Goal: Task Accomplishment & Management: Manage account settings

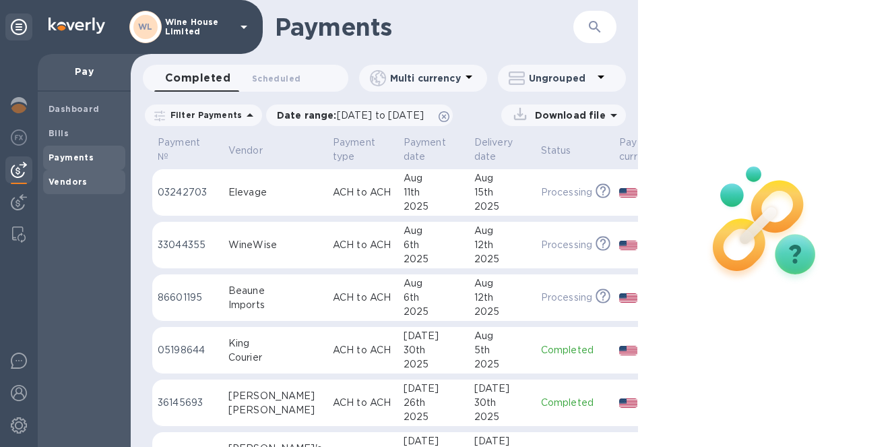
click at [69, 178] on b "Vendors" at bounding box center [67, 181] width 39 height 10
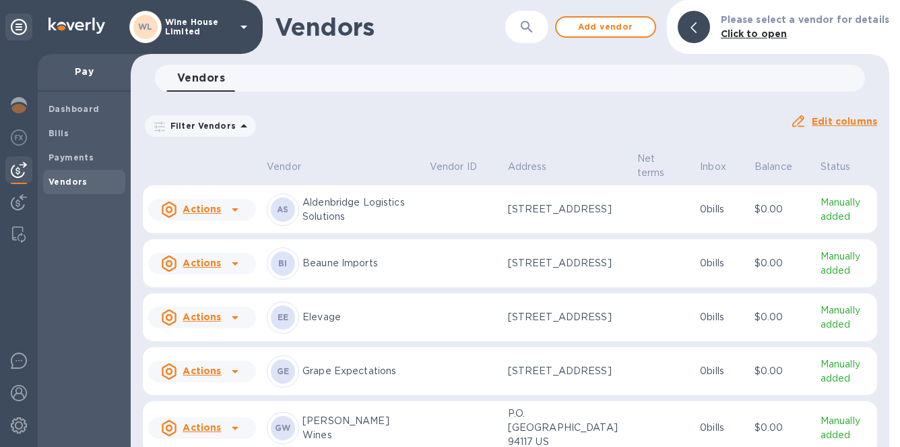
click at [439, 116] on div "Filter Vendors Auto pay: All" at bounding box center [461, 126] width 636 height 26
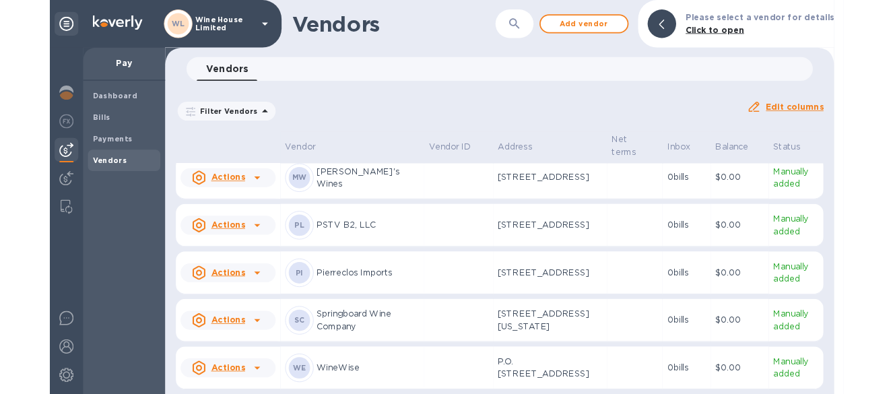
scroll to position [523, 0]
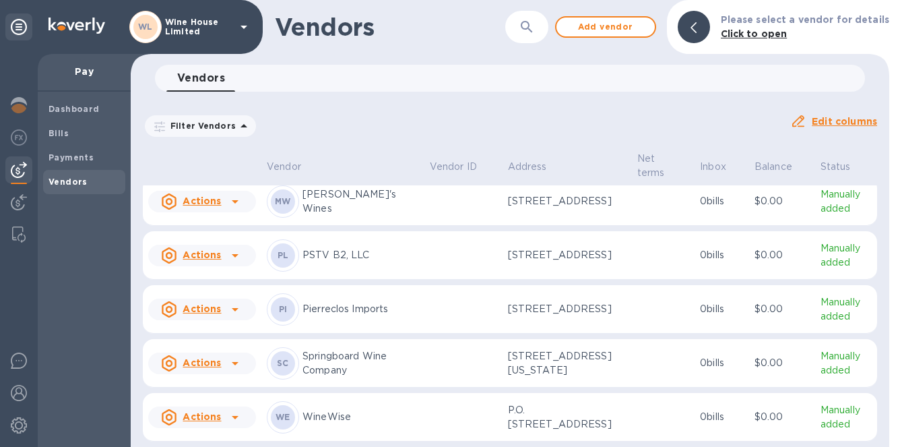
click at [198, 414] on u "Actions" at bounding box center [202, 416] width 38 height 11
click at [204, 388] on b "Add new bill" at bounding box center [217, 386] width 63 height 11
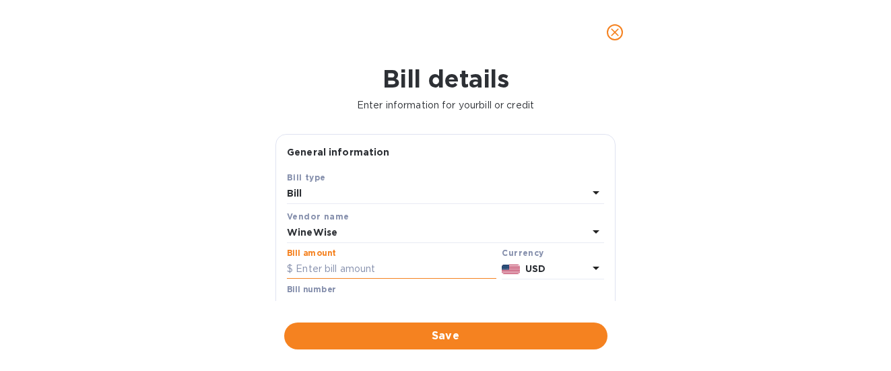
click at [305, 268] on input "text" at bounding box center [391, 269] width 209 height 20
type input "1,072.80"
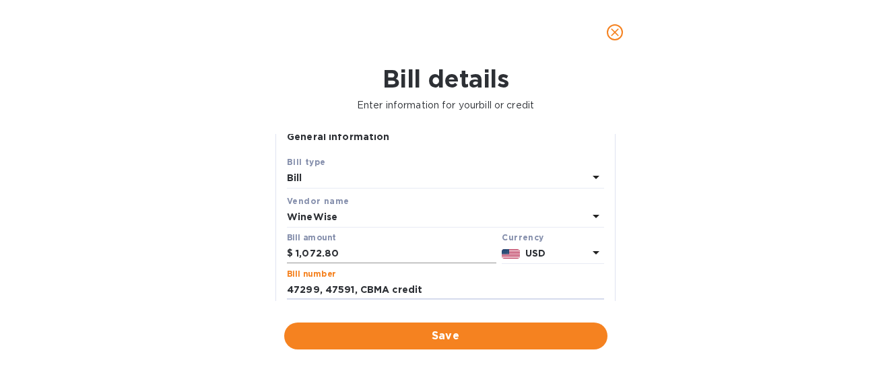
type input "47299, 47591, CBMA credit"
click at [342, 253] on input "1,072.80" at bounding box center [396, 254] width 201 height 20
type input "1,154.91"
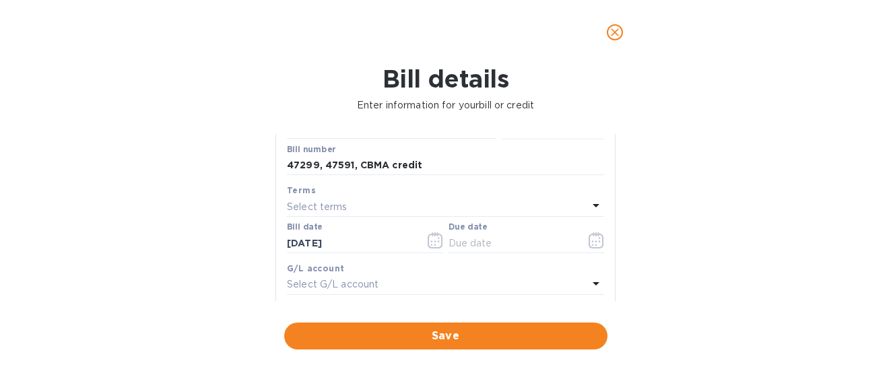
scroll to position [142, 0]
click at [300, 240] on input "[DATE]" at bounding box center [350, 241] width 127 height 20
click at [306, 241] on input "[DATE]" at bounding box center [350, 241] width 127 height 20
type input "[DATE]"
click at [589, 235] on icon "button" at bounding box center [596, 238] width 15 height 16
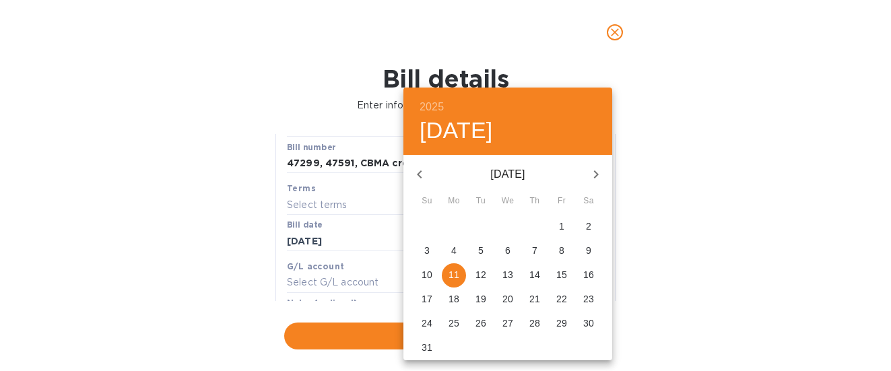
click at [451, 272] on p "11" at bounding box center [454, 274] width 11 height 13
type input "[DATE]"
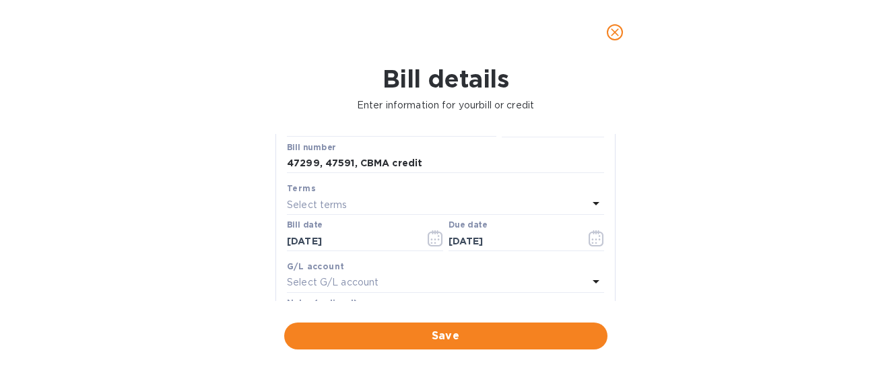
click at [169, 307] on div "Bill details Enter information for your bill or credit General information Save…" at bounding box center [445, 218] width 891 height 306
click at [436, 335] on span "Save" at bounding box center [446, 336] width 302 height 16
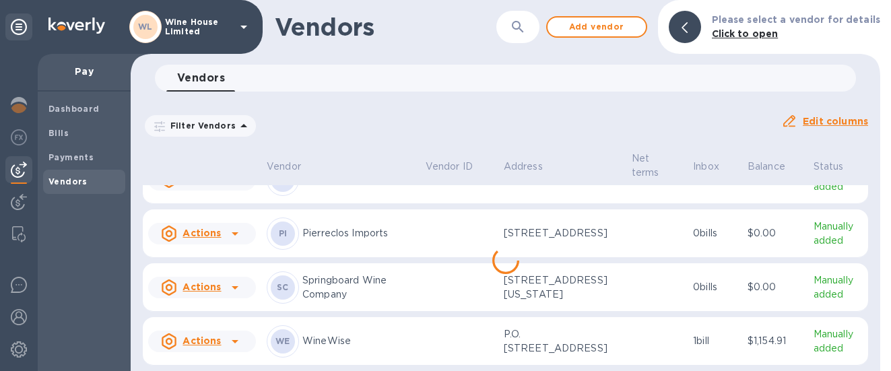
scroll to position [613, 0]
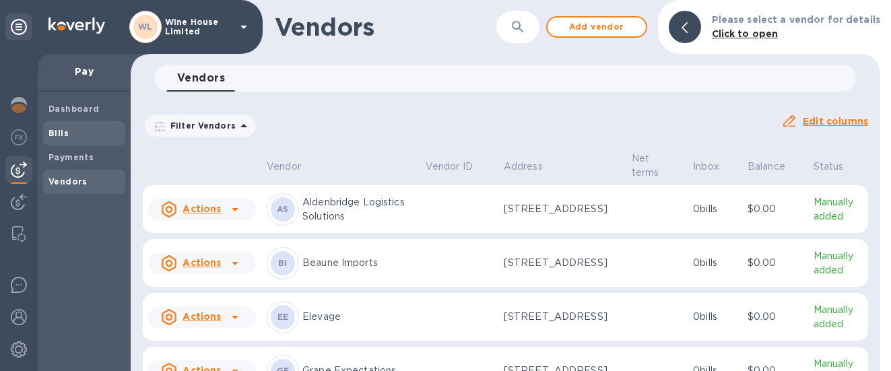
click at [70, 135] on span "Bills" at bounding box center [83, 133] width 71 height 13
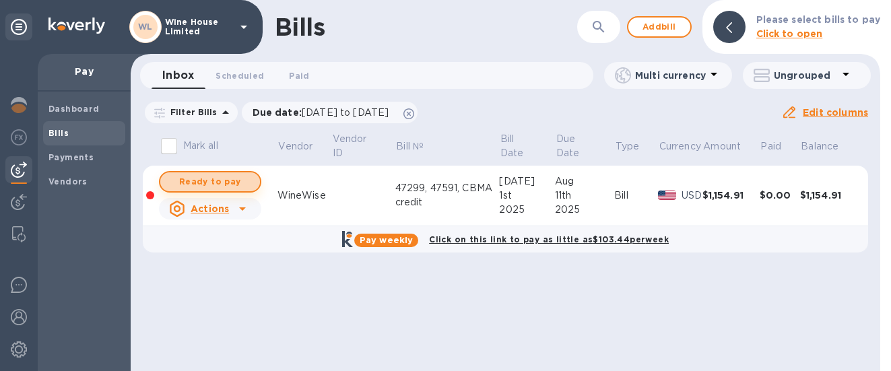
click at [208, 177] on span "Ready to pay" at bounding box center [210, 182] width 78 height 16
click at [214, 182] on span "Ready to pay" at bounding box center [210, 182] width 78 height 16
checkbox input "true"
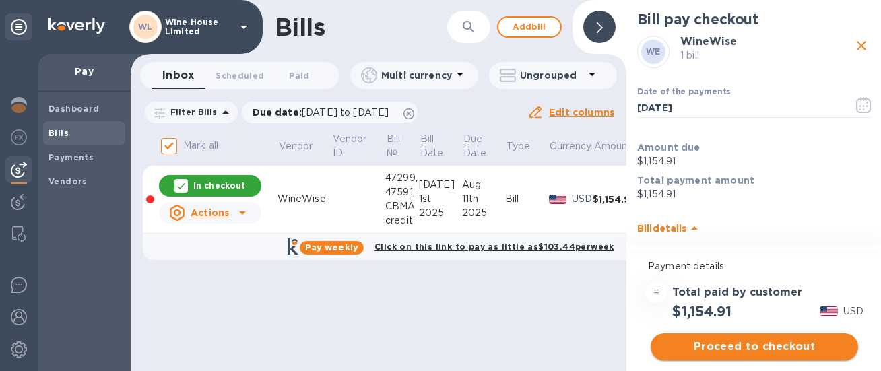
click at [753, 347] on span "Proceed to checkout" at bounding box center [754, 347] width 186 height 16
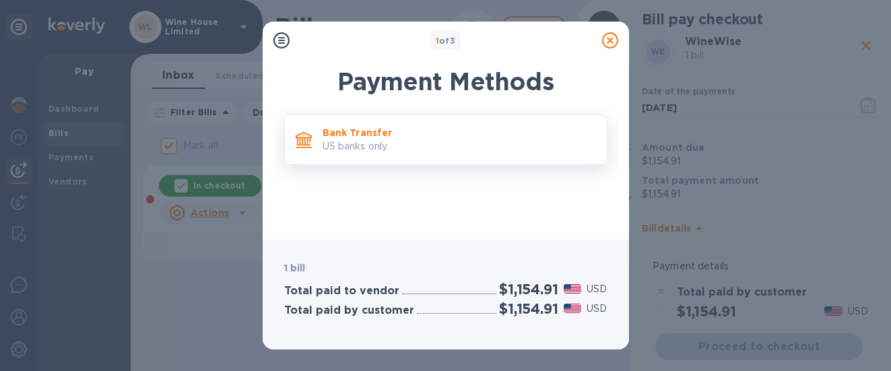
click at [462, 141] on p "US banks only." at bounding box center [459, 146] width 273 height 14
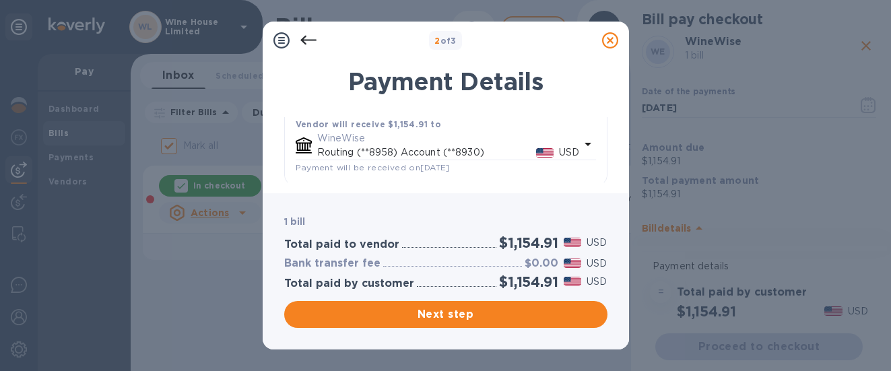
scroll to position [166, 0]
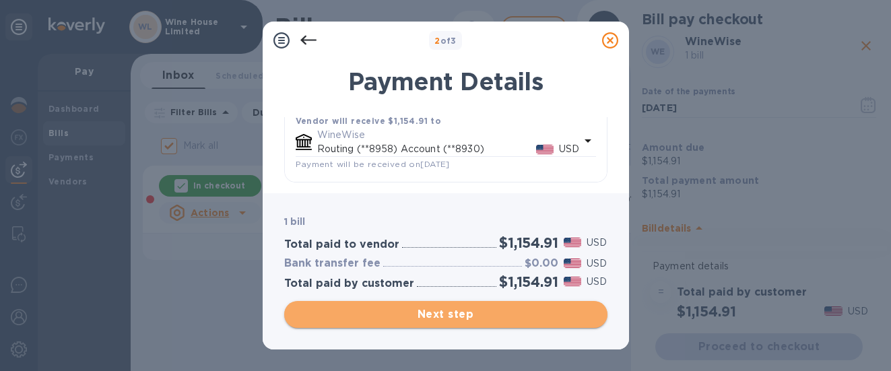
click at [448, 314] on span "Next step" at bounding box center [446, 314] width 302 height 16
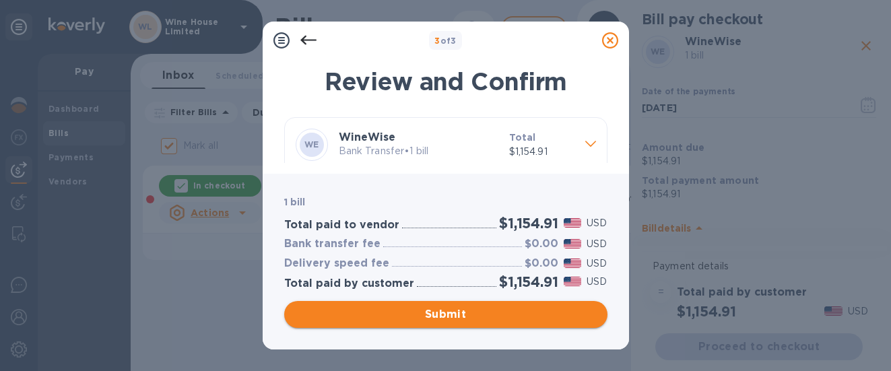
click at [440, 315] on span "Submit" at bounding box center [446, 314] width 302 height 16
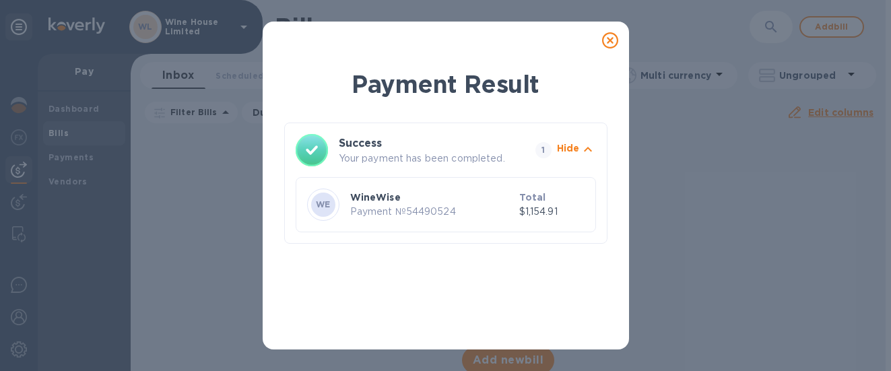
click at [608, 39] on icon at bounding box center [610, 40] width 16 height 16
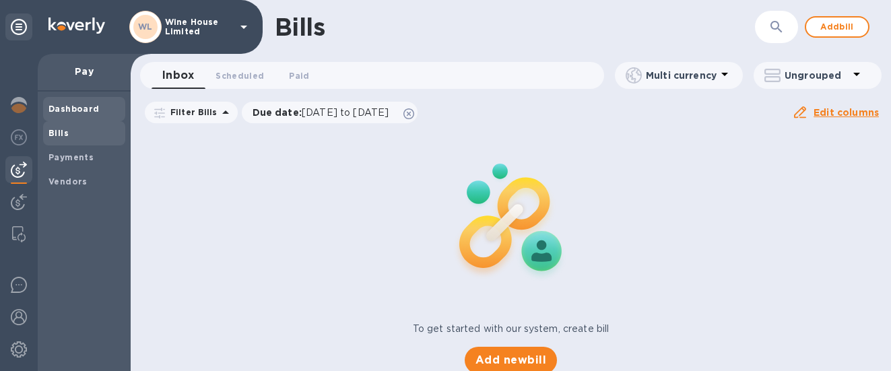
click at [64, 109] on b "Dashboard" at bounding box center [73, 109] width 51 height 10
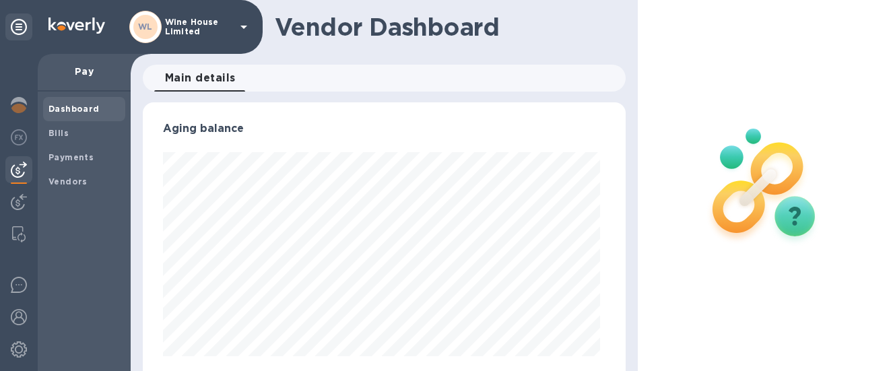
scroll to position [291, 478]
